Goal: Information Seeking & Learning: Learn about a topic

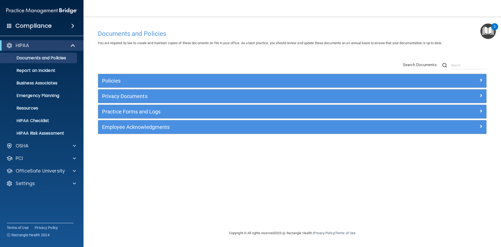
click at [111, 86] on div "Policies" at bounding box center [292, 81] width 388 height 14
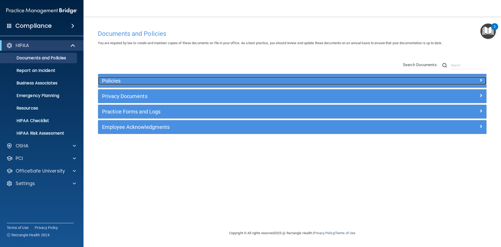
click at [113, 83] on h5 "Policies" at bounding box center [243, 81] width 283 height 6
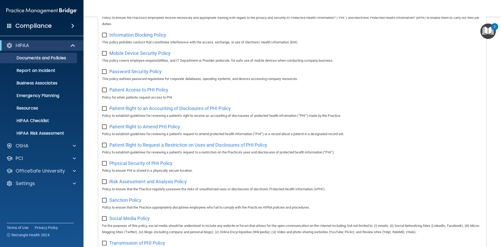
scroll to position [199, 0]
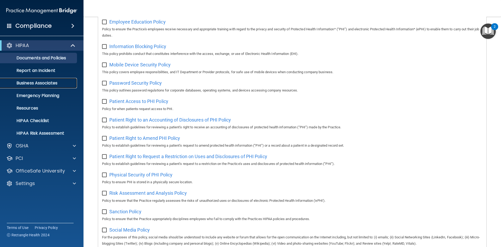
click at [40, 86] on link "Business Associates" at bounding box center [36, 83] width 82 height 10
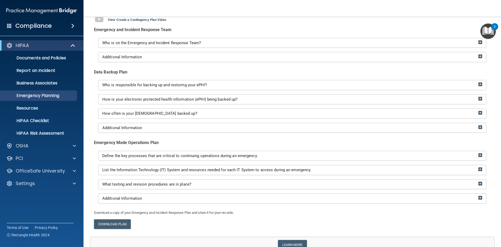
scroll to position [47, 0]
click at [33, 135] on p "HIPAA Risk Assessment" at bounding box center [38, 132] width 71 height 5
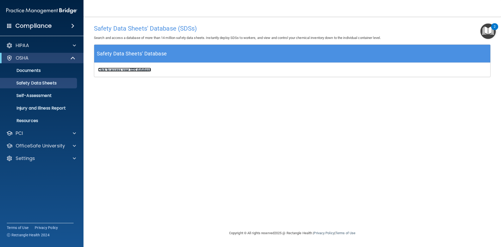
click at [126, 68] on b "Click to access your SDS database" at bounding box center [124, 70] width 53 height 4
click at [53, 94] on p "Self-Assessment" at bounding box center [38, 95] width 71 height 5
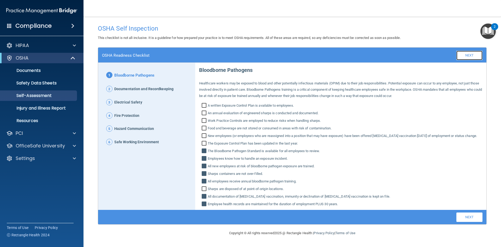
click at [461, 51] on link "Next" at bounding box center [469, 55] width 26 height 9
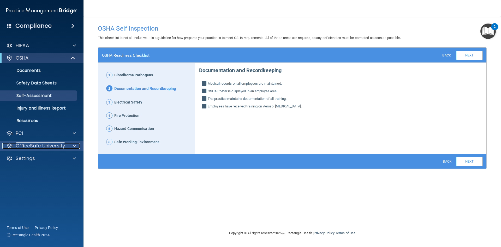
click at [34, 142] on p "OfficeSafe University" at bounding box center [40, 145] width 49 height 6
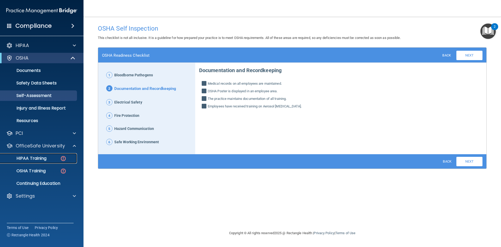
click at [34, 157] on p "HIPAA Training" at bounding box center [24, 158] width 43 height 5
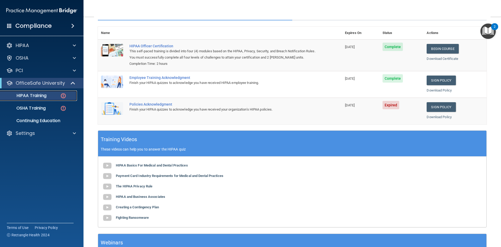
scroll to position [53, 0]
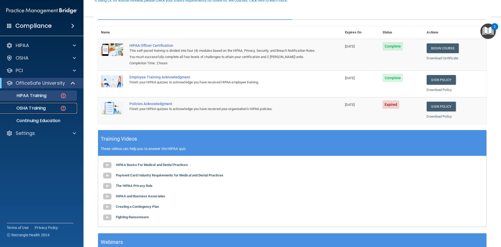
click at [33, 109] on p "OSHA Training" at bounding box center [24, 107] width 42 height 5
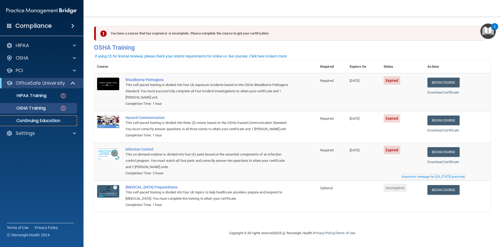
click at [37, 124] on link "Continuing Education" at bounding box center [36, 120] width 82 height 10
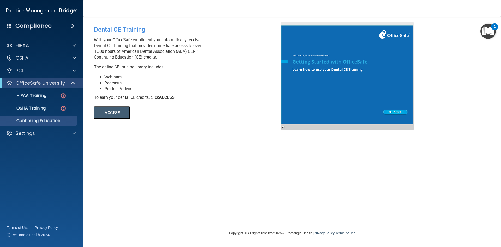
click at [117, 111] on button "ACCESS" at bounding box center [112, 112] width 36 height 13
